Goal: Book appointment/travel/reservation

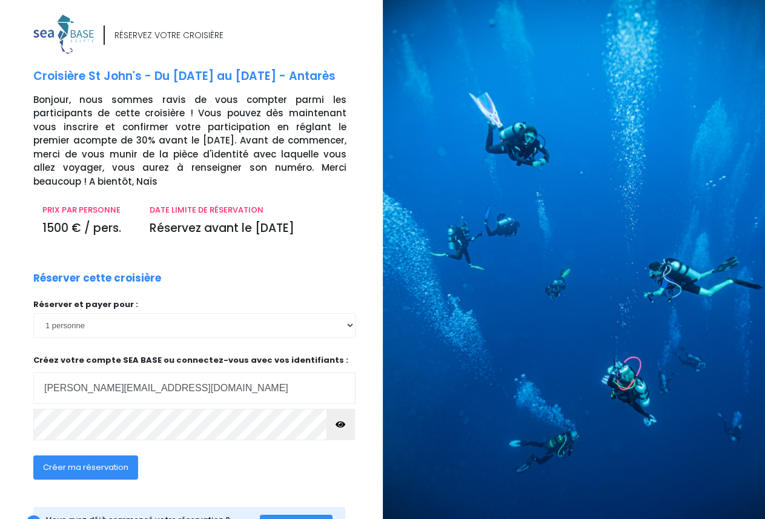
type input "[PERSON_NAME][EMAIL_ADDRESS][DOMAIN_NAME]"
click input "submit" at bounding box center [0, 0] width 0 height 0
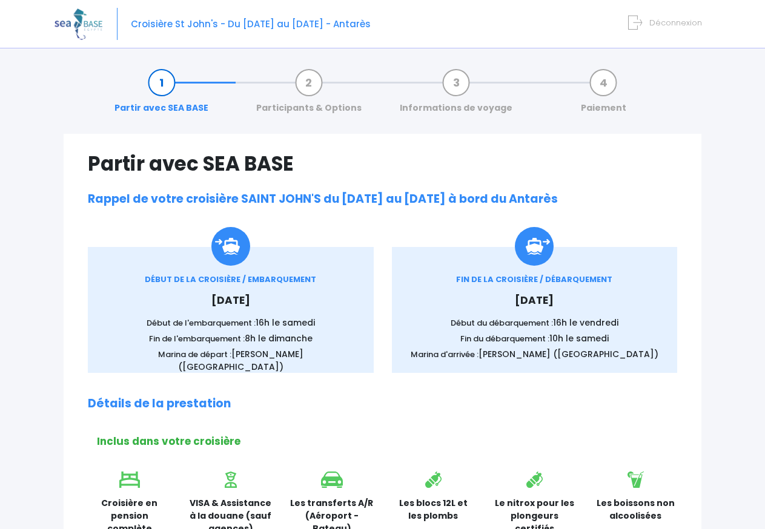
click at [572, 29] on div "Croisière St John's - Du [DATE] au [DATE] - Antarès Déconnexion" at bounding box center [372, 24] width 637 height 48
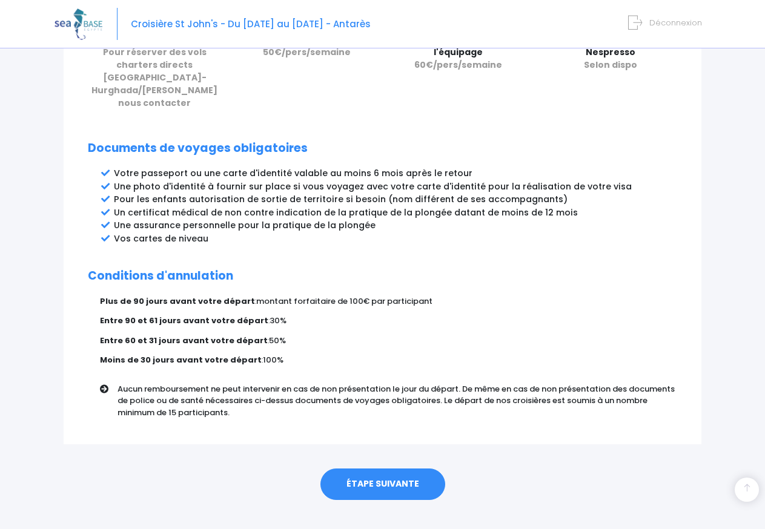
scroll to position [603, 0]
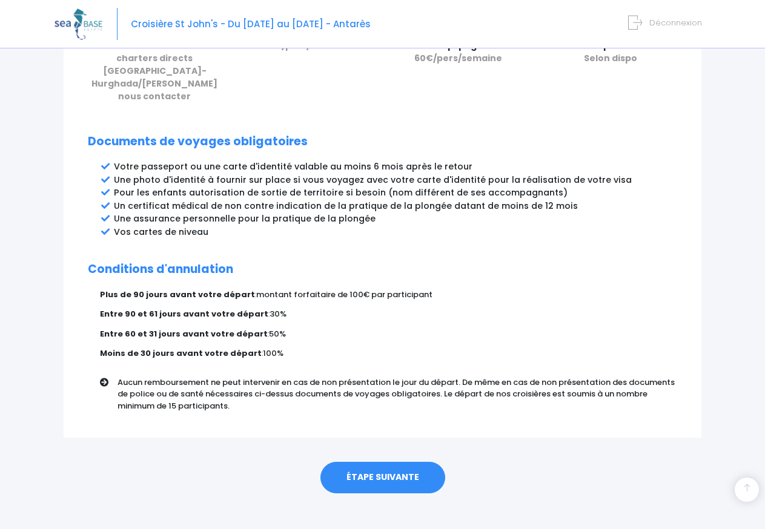
click at [363, 469] on link "ÉTAPE SUIVANTE" at bounding box center [382, 477] width 125 height 31
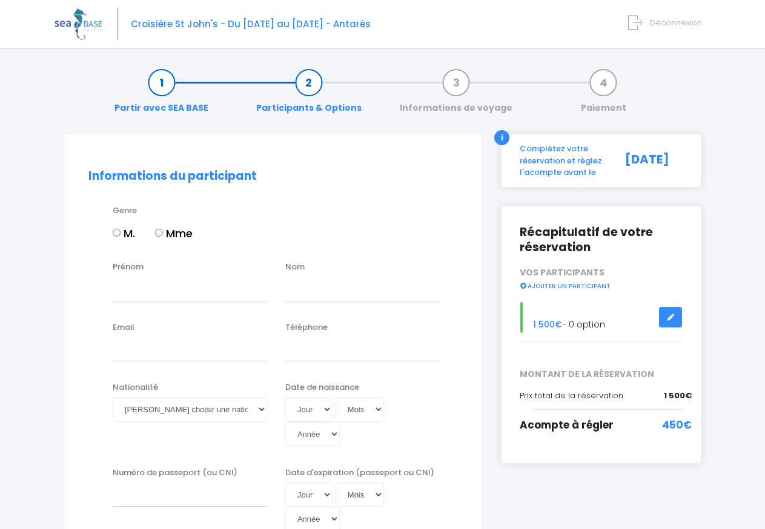
click at [161, 234] on input "Mme" at bounding box center [159, 233] width 8 height 8
radio input "true"
click at [139, 286] on input "Prénom" at bounding box center [190, 289] width 154 height 24
click at [145, 291] on input "estelkle" at bounding box center [190, 289] width 154 height 24
type input "[PERSON_NAME]"
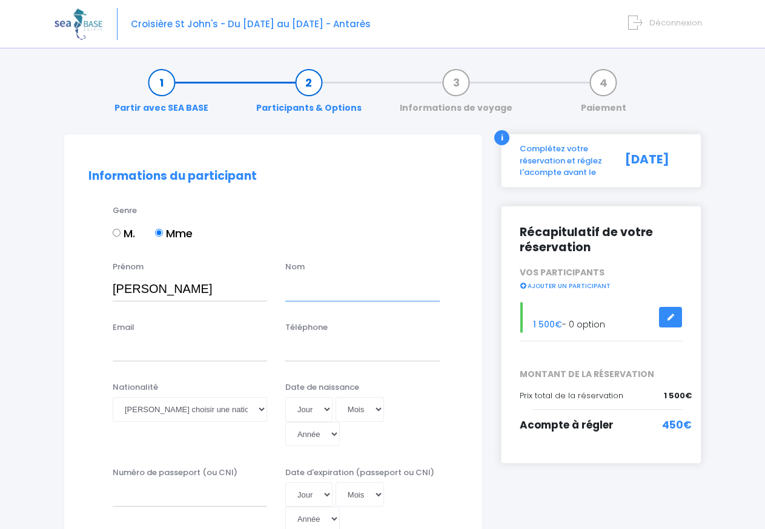
click at [310, 290] on input "text" at bounding box center [362, 289] width 154 height 24
type input "decker"
click at [117, 346] on input "Email" at bounding box center [190, 349] width 154 height 24
click at [139, 347] on input "estelle;decker57@gmail.com" at bounding box center [190, 349] width 154 height 24
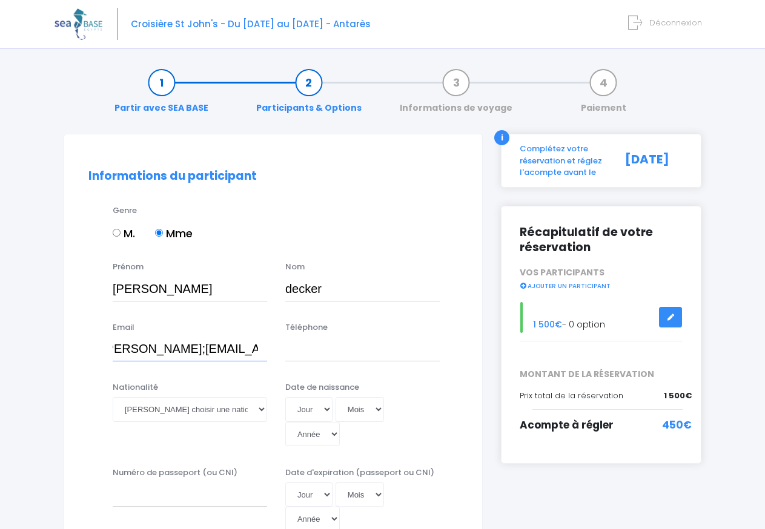
click at [140, 347] on input "estelle;decker57@gmail.com" at bounding box center [190, 349] width 154 height 24
type input "estelle.decker57@gmail.com"
click at [113, 397] on select "Veuillez choisir une nationalité Afghane Albanaise Algerienne Allemande America…" at bounding box center [190, 409] width 154 height 24
select select "Française"
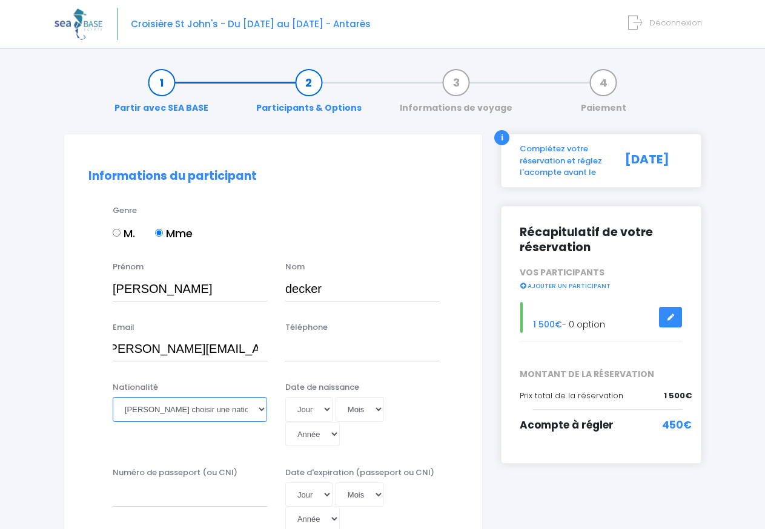
click at [0, 0] on option "Française" at bounding box center [0, 0] width 0 height 0
click at [285, 397] on select "Jour 01 02 03 04 05 06 07 08 09 10 11 12 13 14 15 16 17 18 19 20 21 22 23 24 25…" at bounding box center [308, 409] width 47 height 24
select select "12"
click at [0, 0] on option "12" at bounding box center [0, 0] width 0 height 0
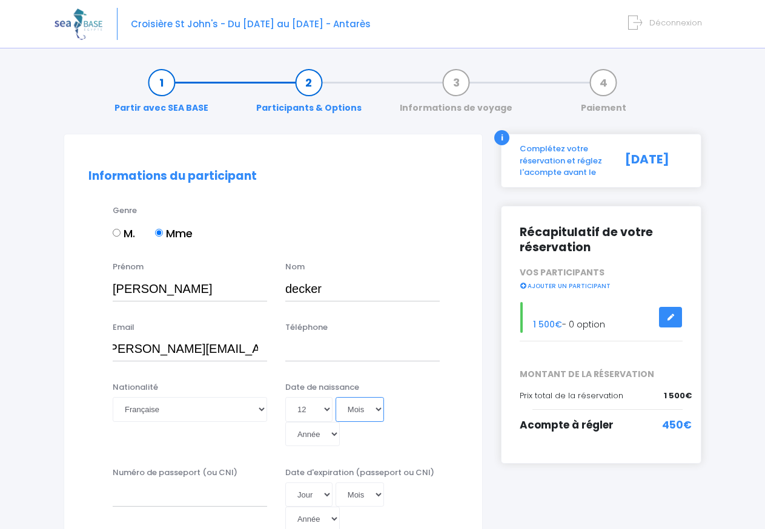
click at [335, 397] on select "Mois 01 02 03 04 05 06 07 08 09 10 11 12" at bounding box center [359, 409] width 48 height 24
select select "08"
click at [0, 0] on option "08" at bounding box center [0, 0] width 0 height 0
click at [285, 422] on select "Année 2045 2044 2043 2042 2041 2040 2039 2038 2037 2036 2035 2034 2033 2032 203…" at bounding box center [312, 434] width 54 height 24
select select "1959"
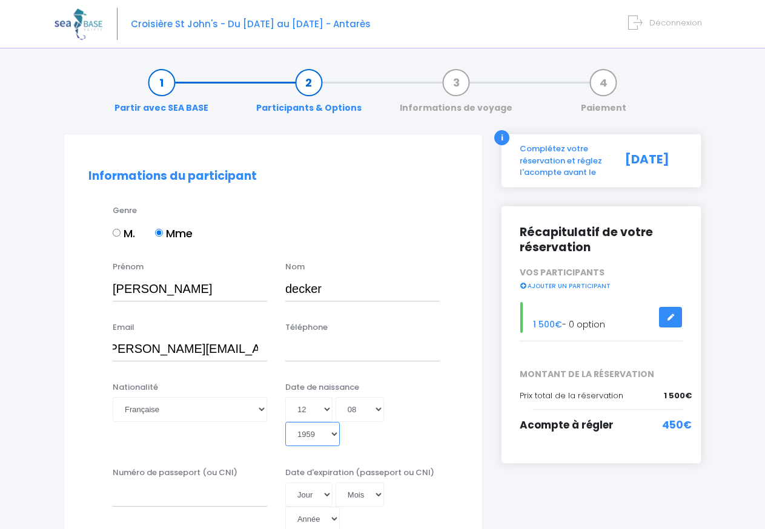
click at [0, 0] on option "1959" at bounding box center [0, 0] width 0 height 0
type input "1959-08-12"
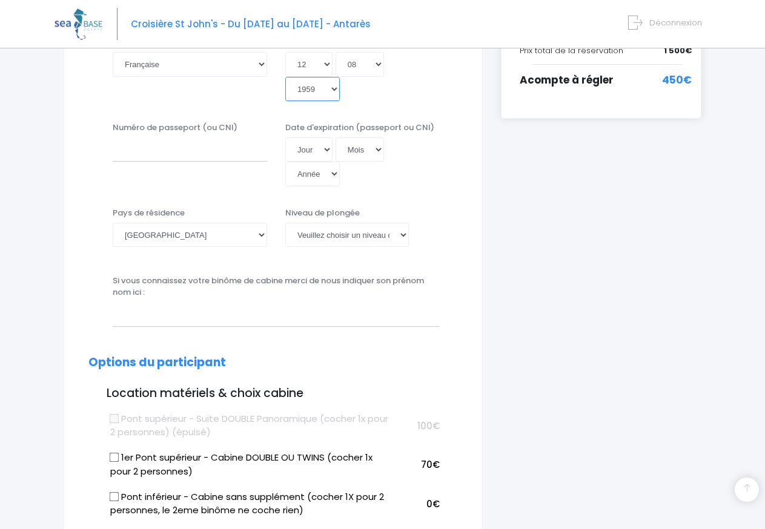
scroll to position [370, 0]
